Goal: Transaction & Acquisition: Book appointment/travel/reservation

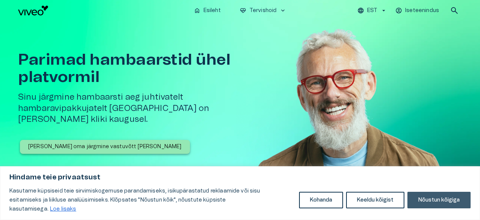
click at [437, 205] on button "Nõustun kõigiga" at bounding box center [438, 200] width 63 height 17
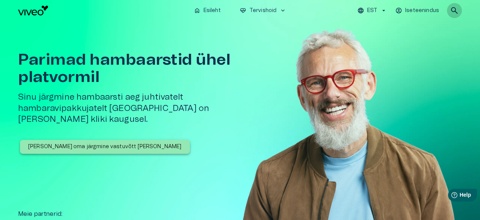
click at [452, 9] on span "search" at bounding box center [454, 10] width 9 height 9
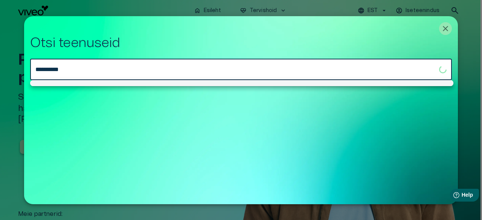
type input "**********"
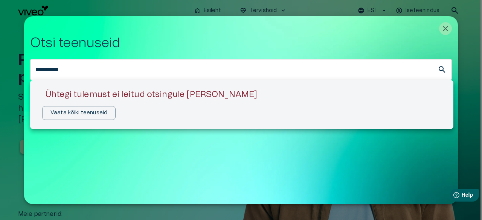
click at [446, 29] on div at bounding box center [241, 110] width 482 height 220
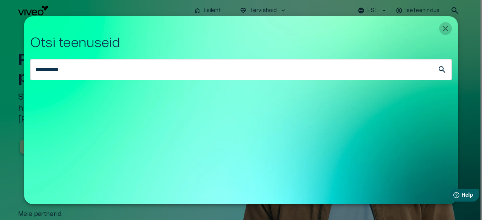
click at [448, 27] on icon "Close" at bounding box center [445, 28] width 9 height 9
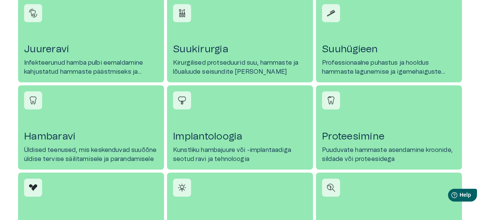
scroll to position [357, 0]
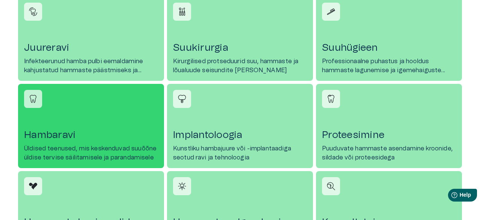
click at [121, 142] on link "[PERSON_NAME] Üldised teenused, mis keskenduvad suuõõne üldise tervise säilitam…" at bounding box center [91, 126] width 146 height 84
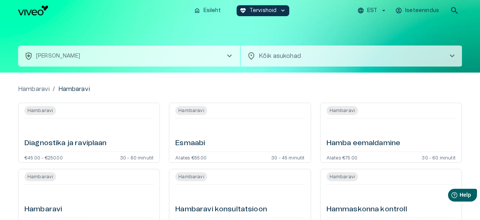
click at [455, 53] on span "chevron_right" at bounding box center [452, 56] width 9 height 9
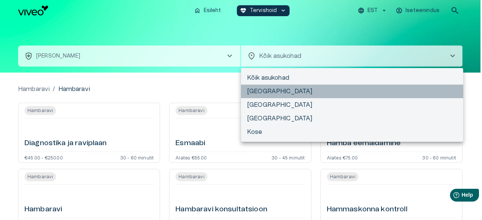
click at [348, 93] on li "[GEOGRAPHIC_DATA]" at bounding box center [352, 92] width 222 height 14
type input "**********"
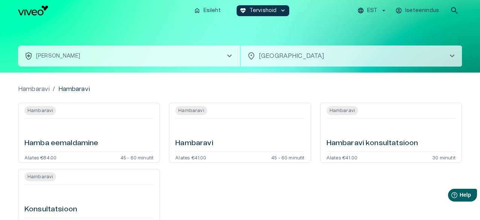
click at [204, 144] on h6 "Hambaravi" at bounding box center [194, 143] width 38 height 10
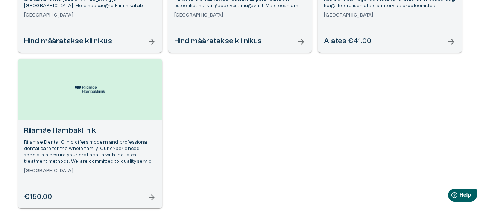
scroll to position [209, 0]
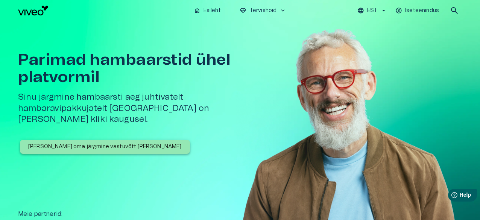
scroll to position [357, 0]
